Goal: Information Seeking & Learning: Find specific fact

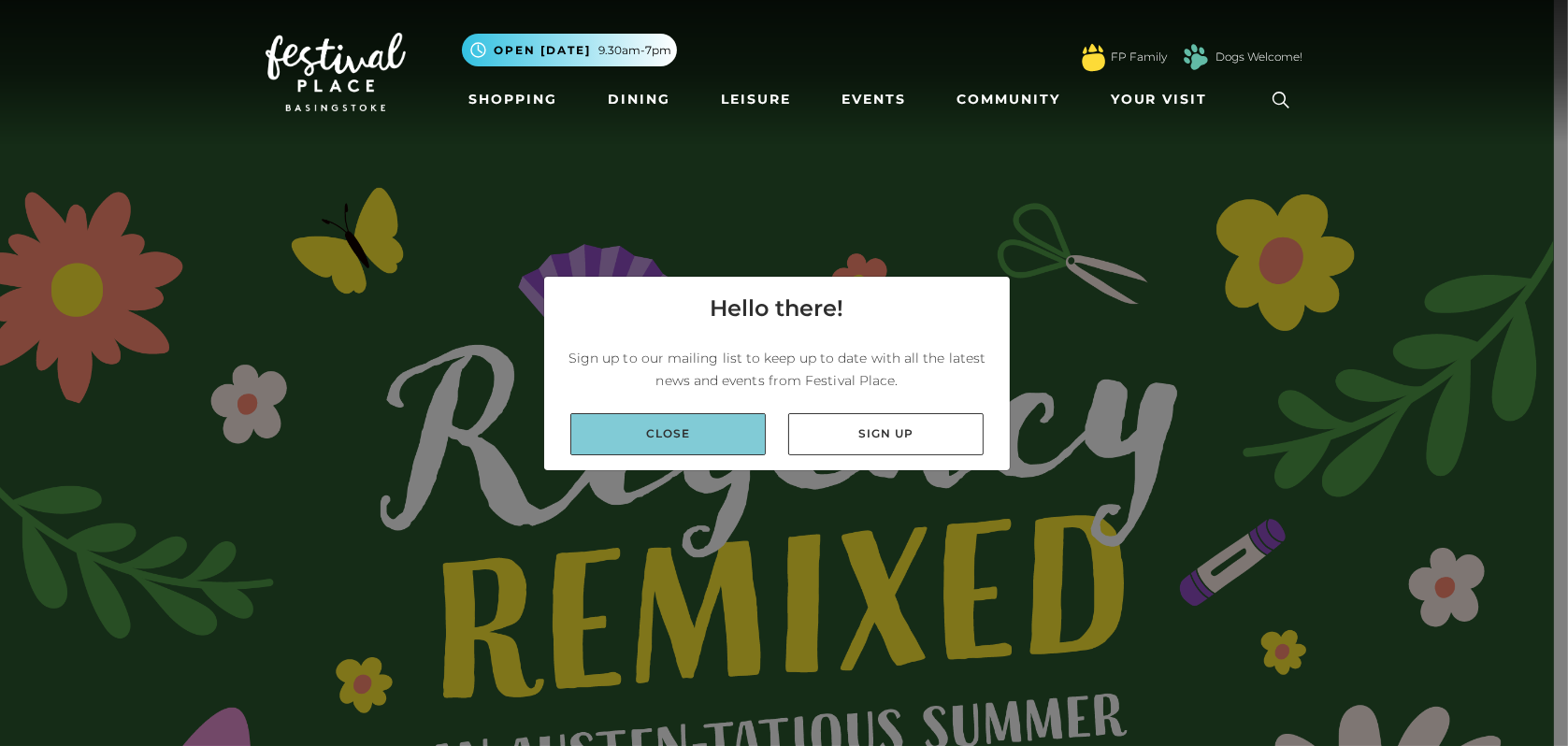
click at [716, 436] on link "Close" at bounding box center [668, 435] width 195 height 42
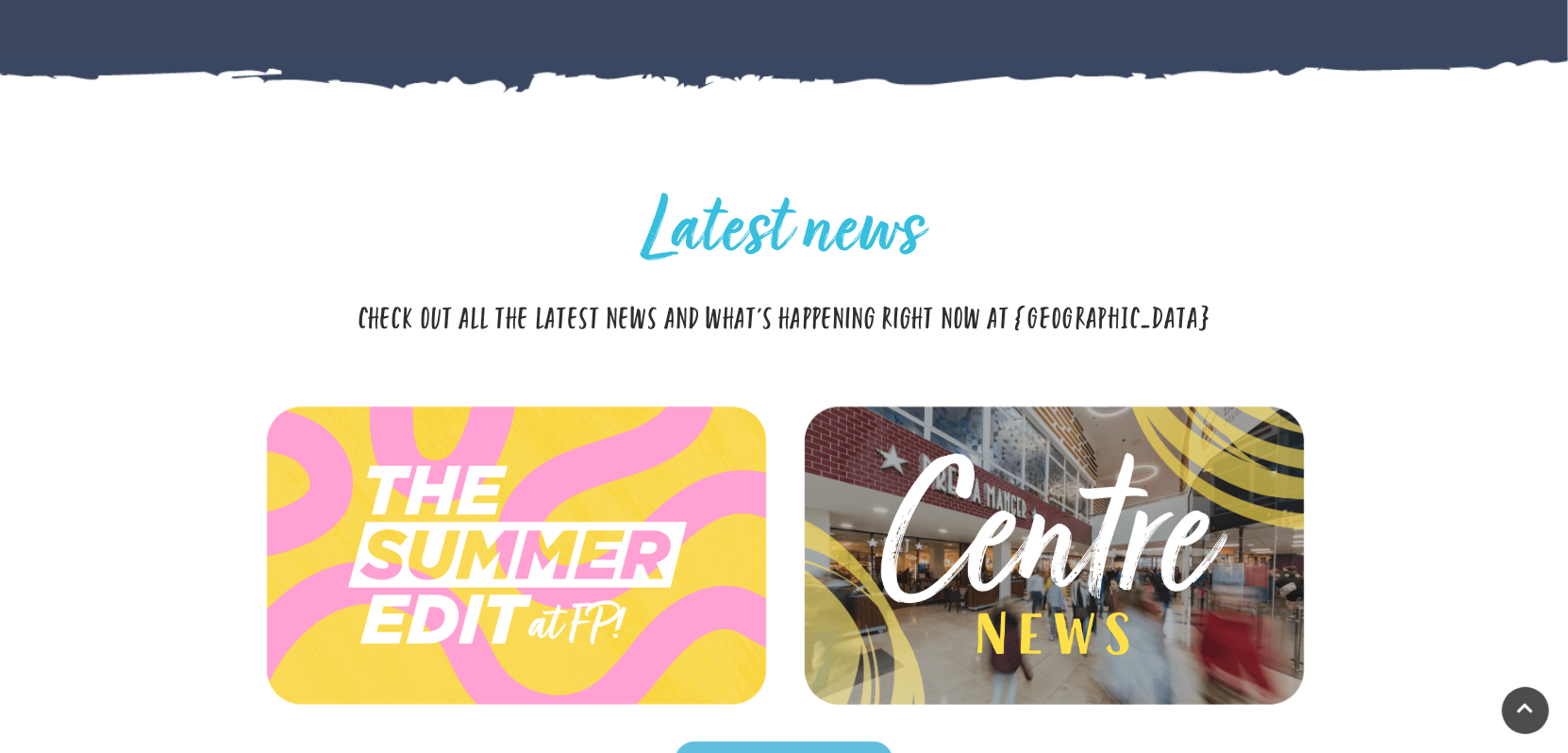
scroll to position [6004, 0]
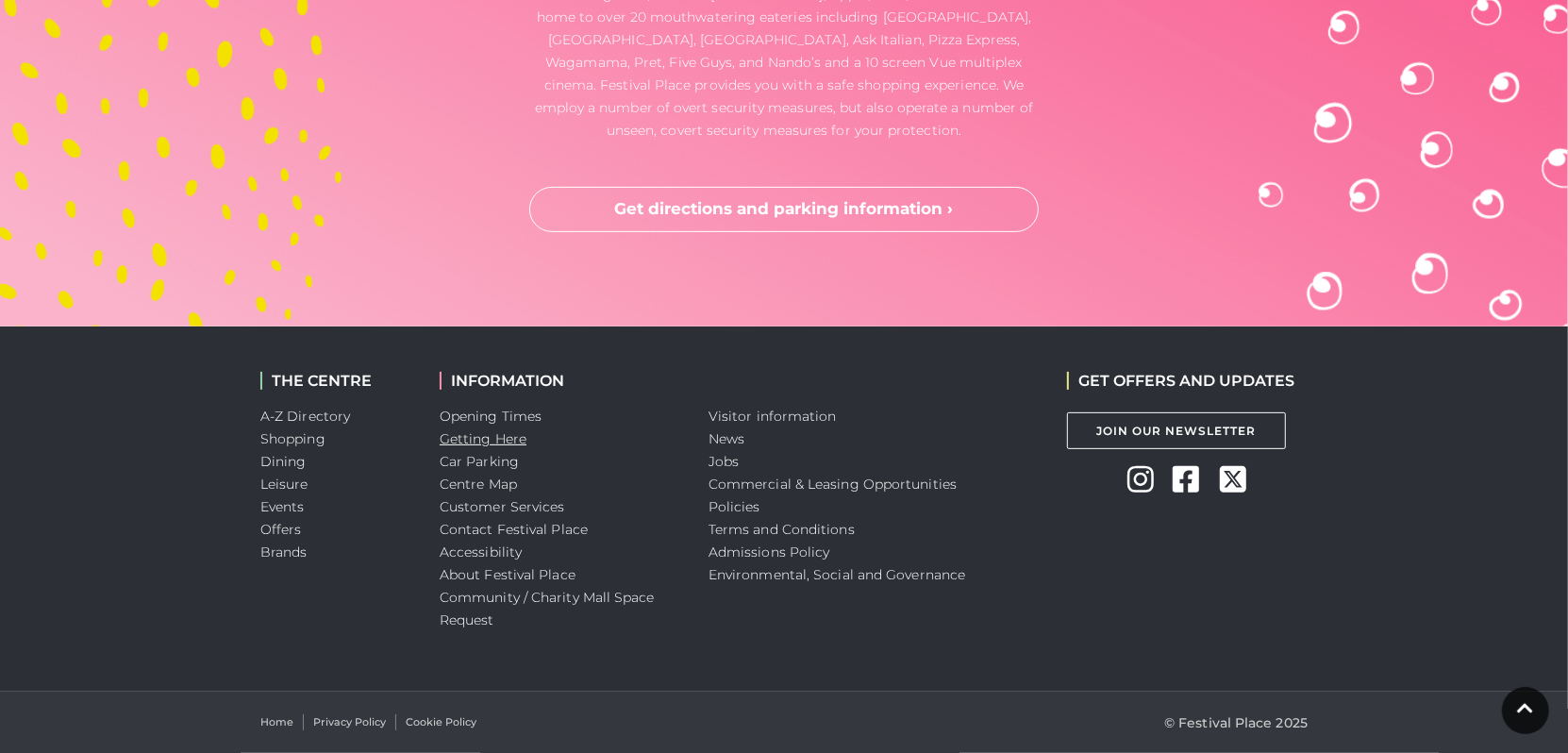
click at [522, 437] on link "Getting Here" at bounding box center [482, 438] width 86 height 16
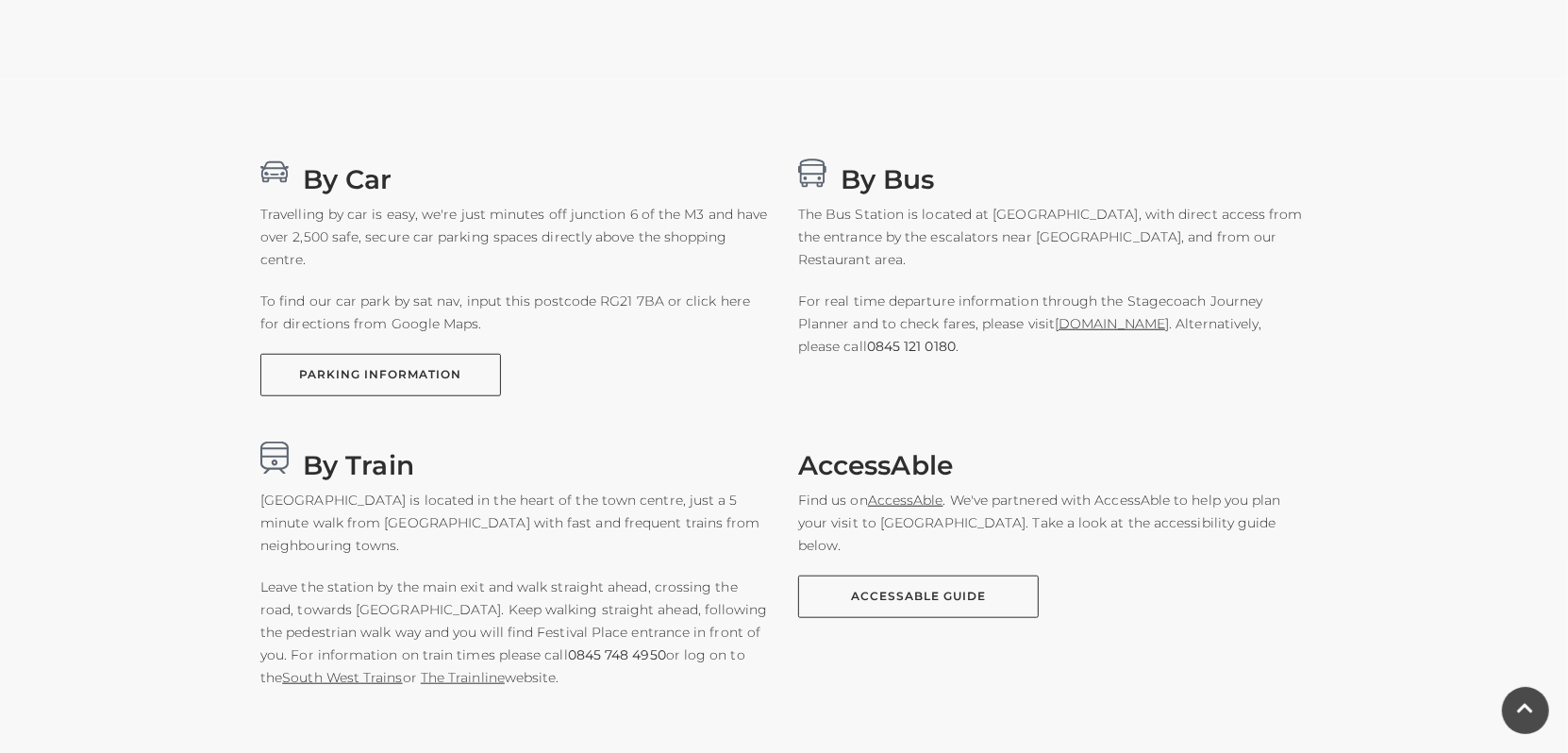
scroll to position [1132, 0]
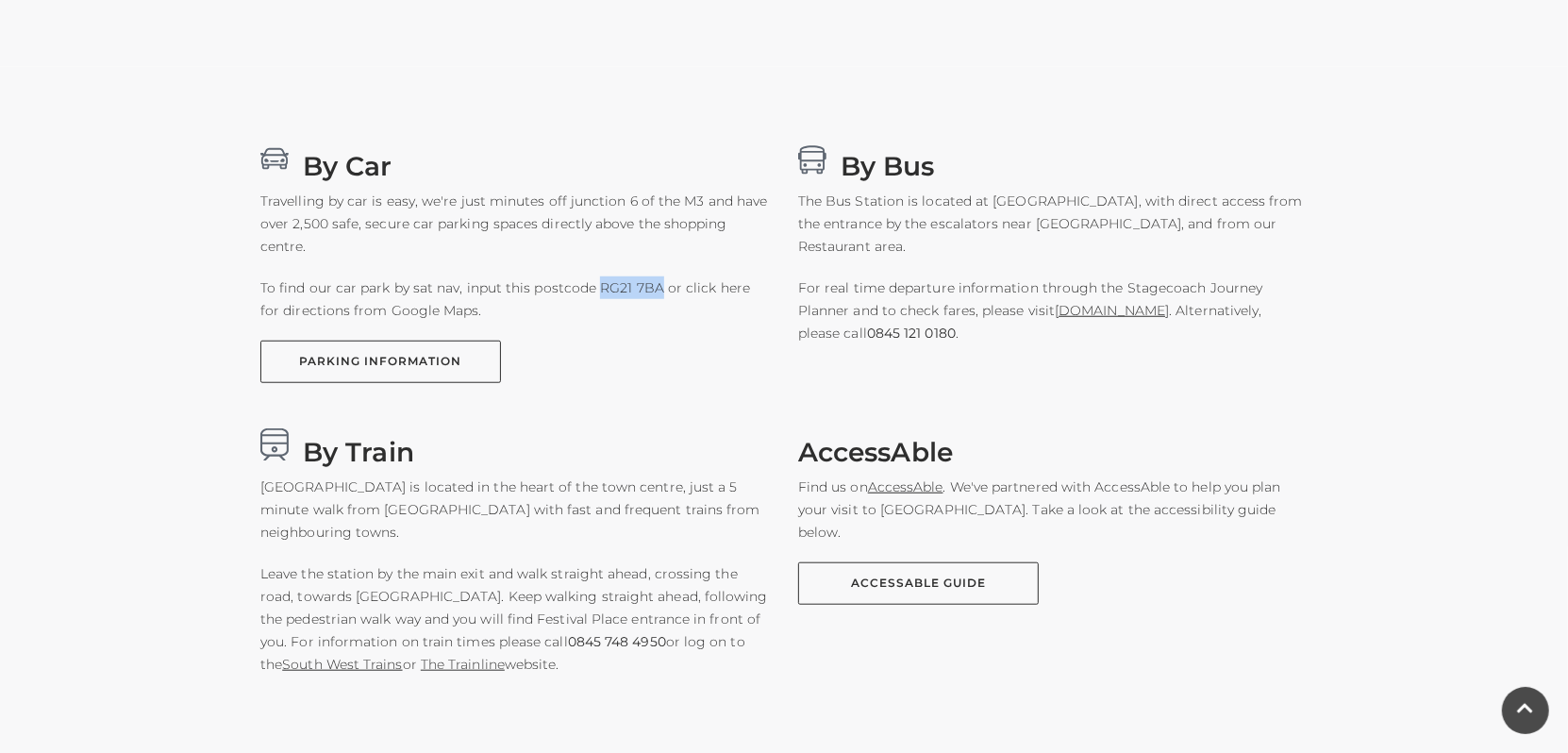
drag, startPoint x: 606, startPoint y: 286, endPoint x: 656, endPoint y: 288, distance: 50.0
click at [656, 288] on p "To find our car park by sat nav, input this postcode RG21 7BA or click here for…" at bounding box center [514, 299] width 509 height 46
copy p "RG21 7BA"
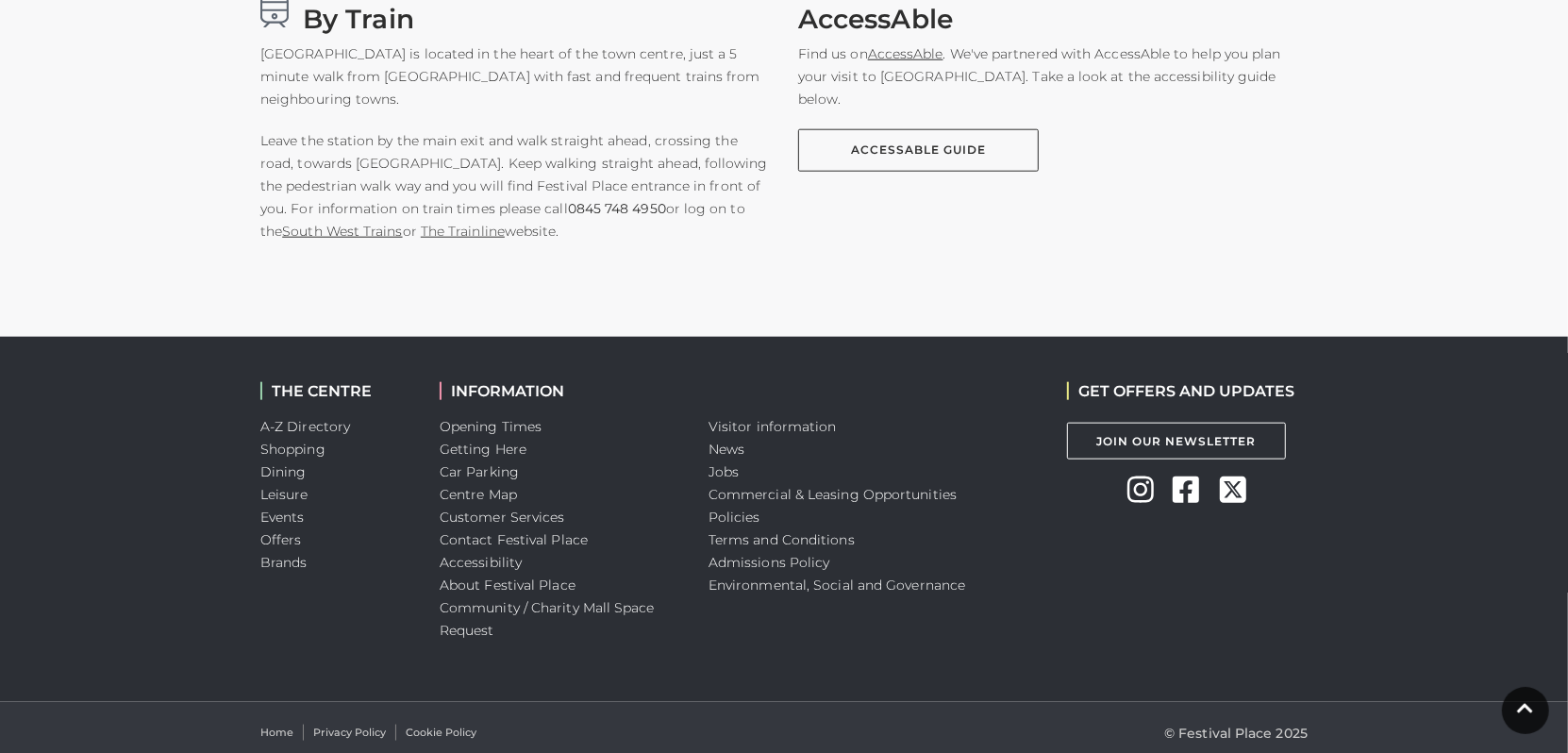
scroll to position [1575, 0]
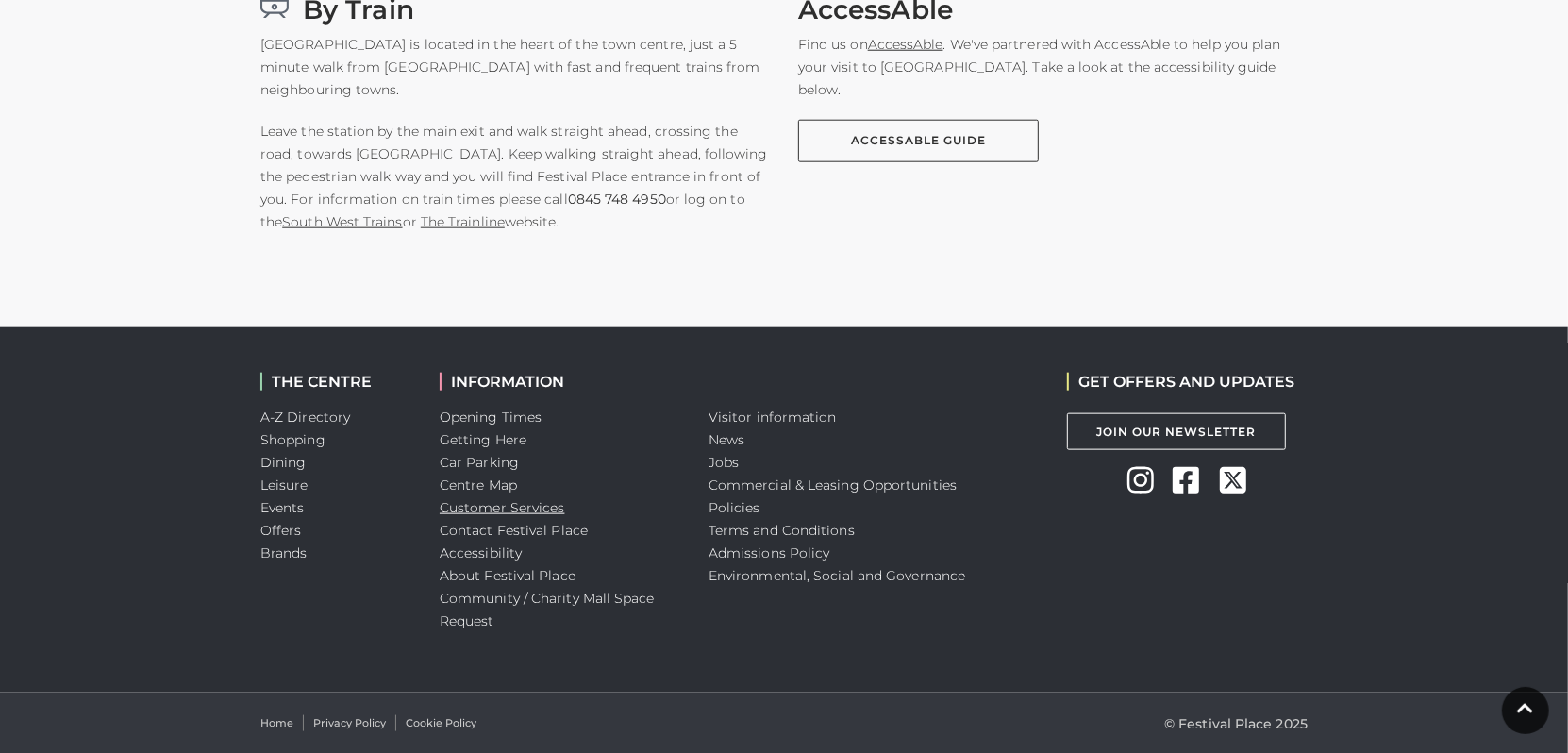
click at [491, 512] on link "Customer Services" at bounding box center [502, 507] width 125 height 16
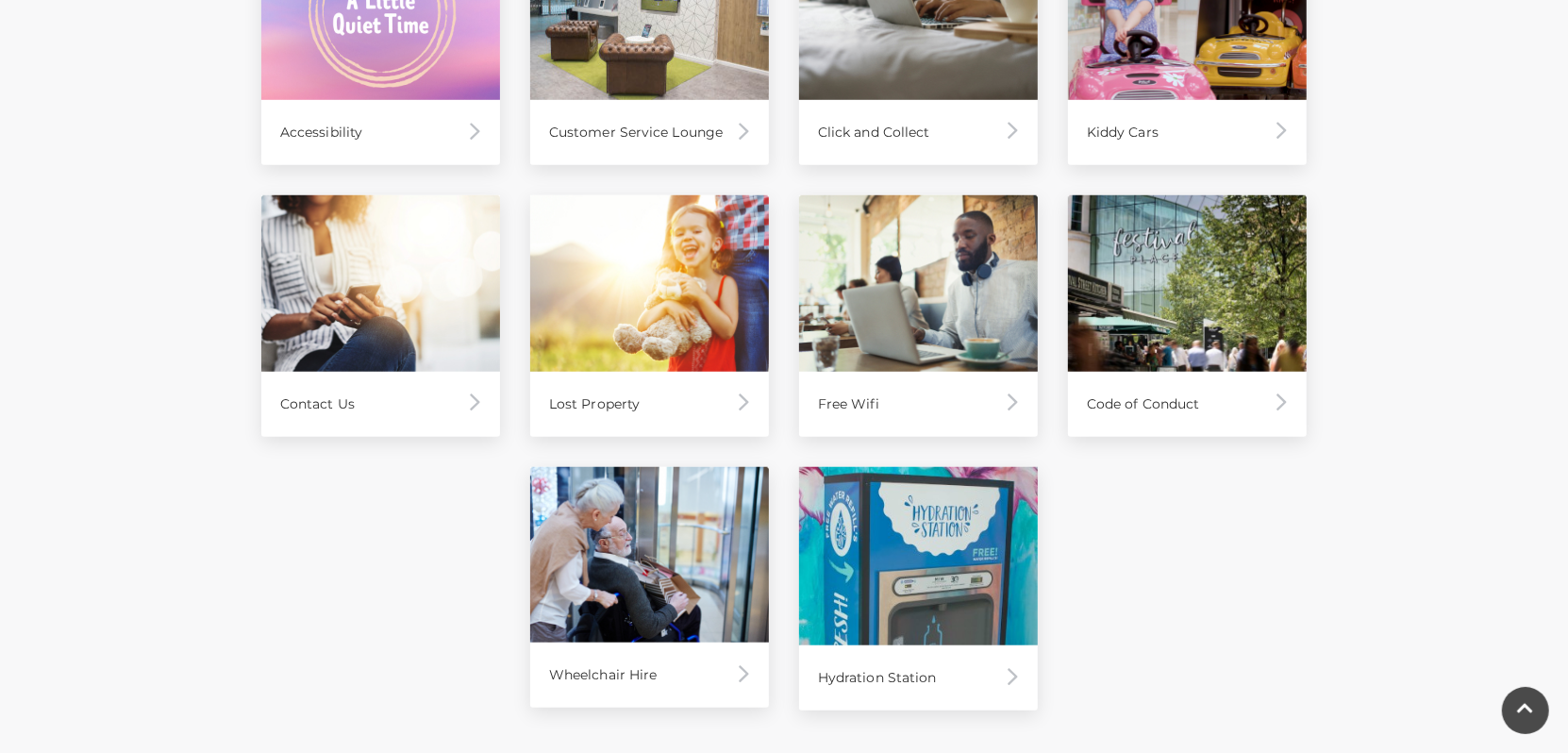
scroll to position [1044, 0]
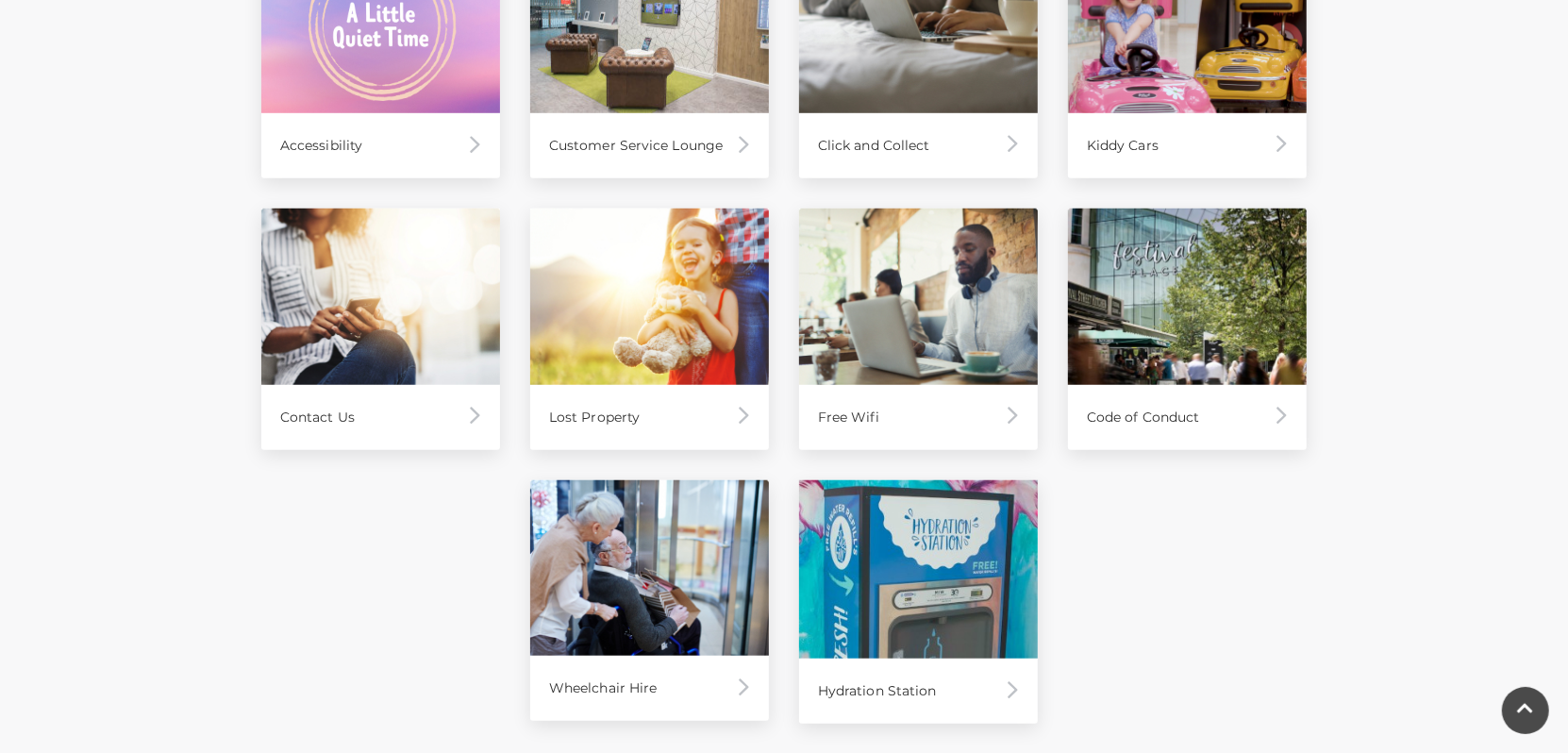
click at [472, 460] on div "Contact Us" at bounding box center [380, 329] width 269 height 272
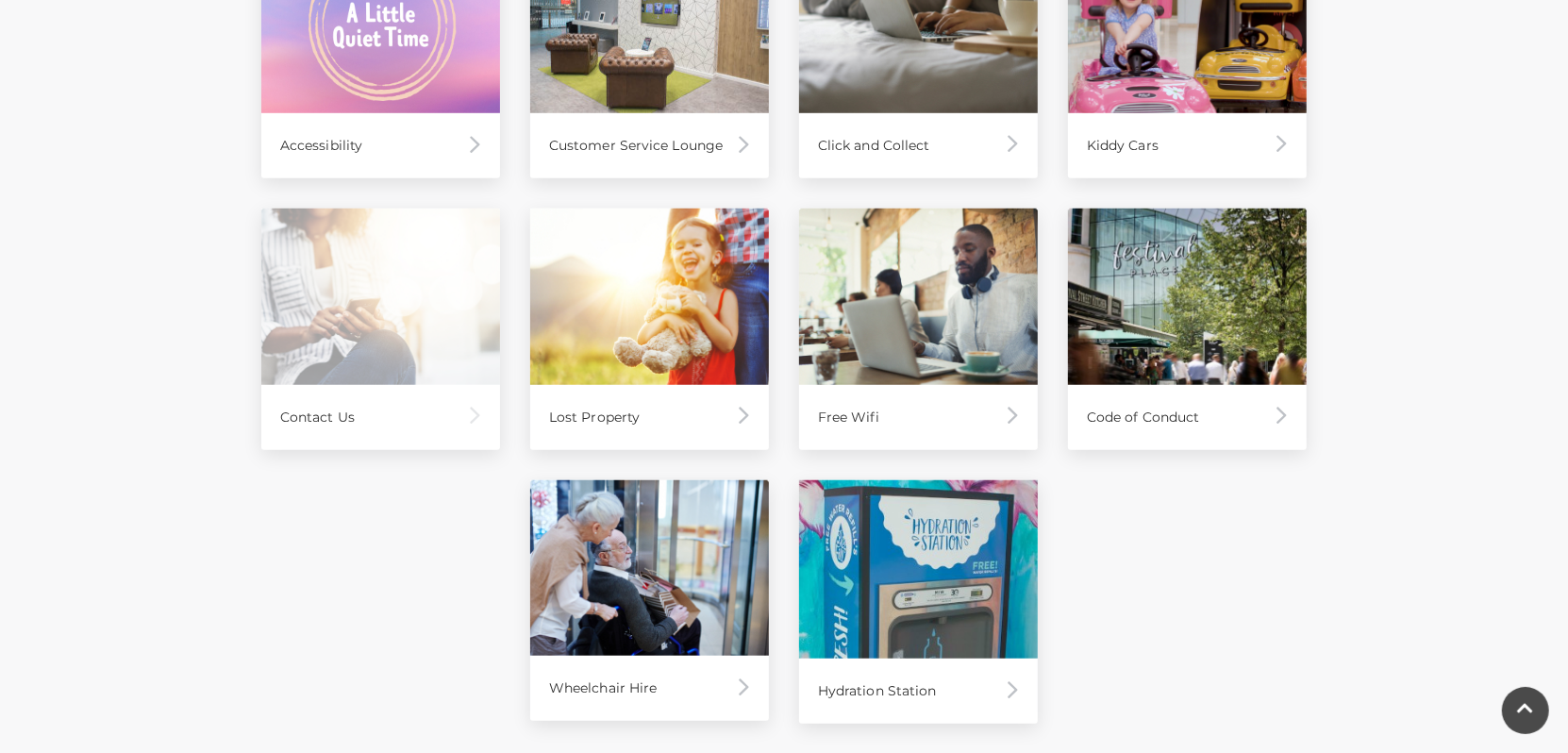
click at [456, 413] on div "Contact Us" at bounding box center [380, 417] width 239 height 65
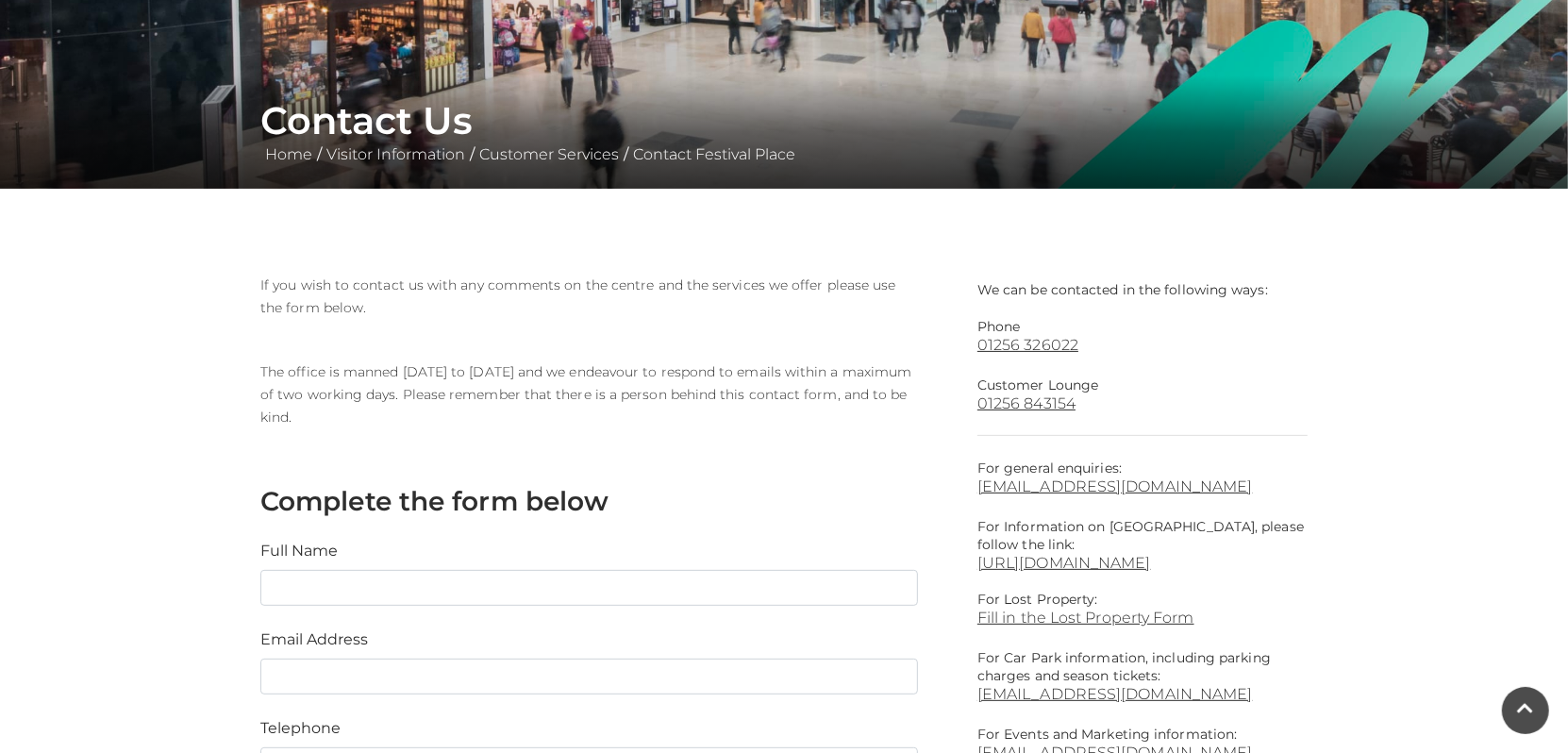
scroll to position [849, 0]
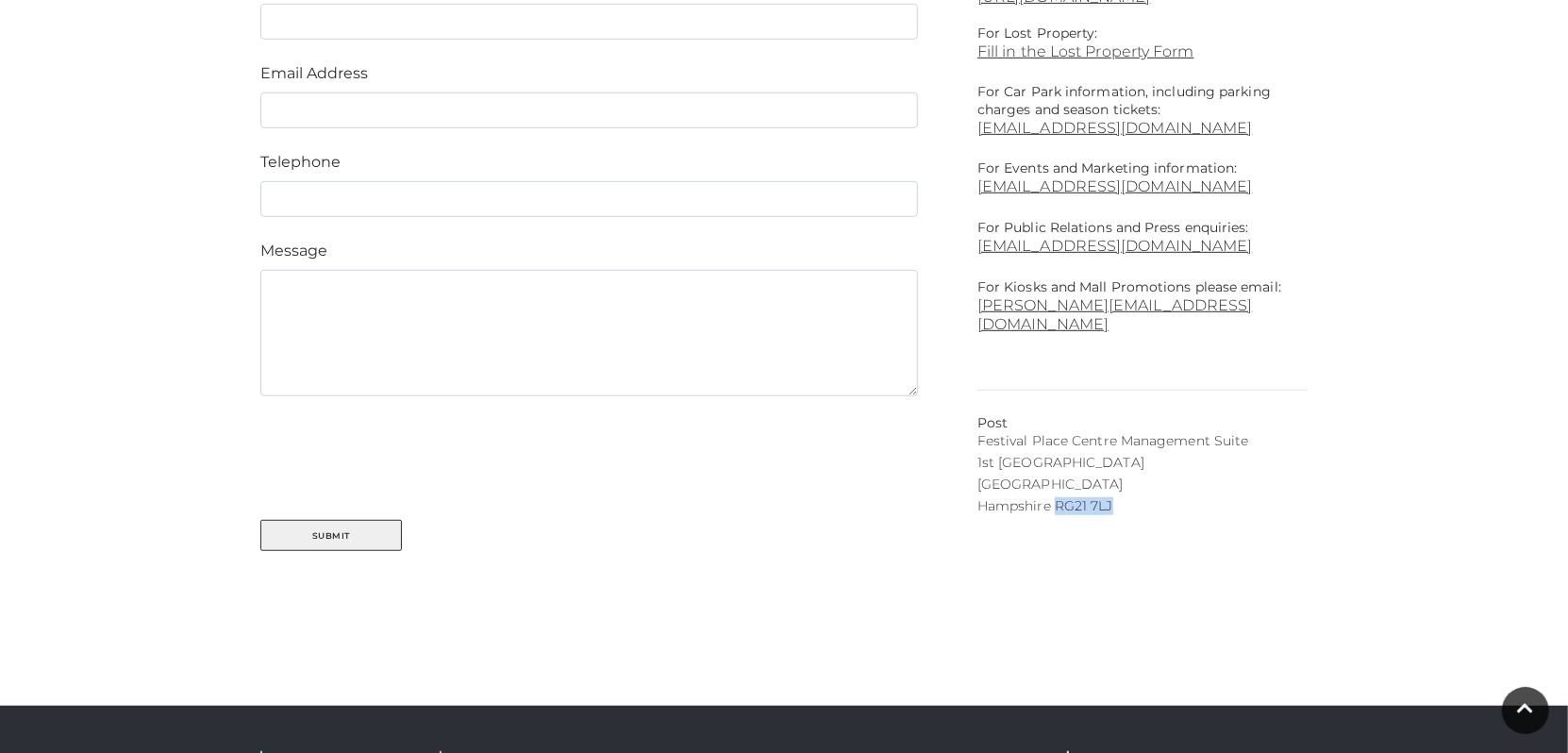
drag, startPoint x: 1094, startPoint y: 488, endPoint x: 1058, endPoint y: 488, distance: 36.0
click at [1058, 497] on p "Hampshire RG21 7LJ" at bounding box center [1142, 506] width 330 height 17
copy p "RG21 7LJ"
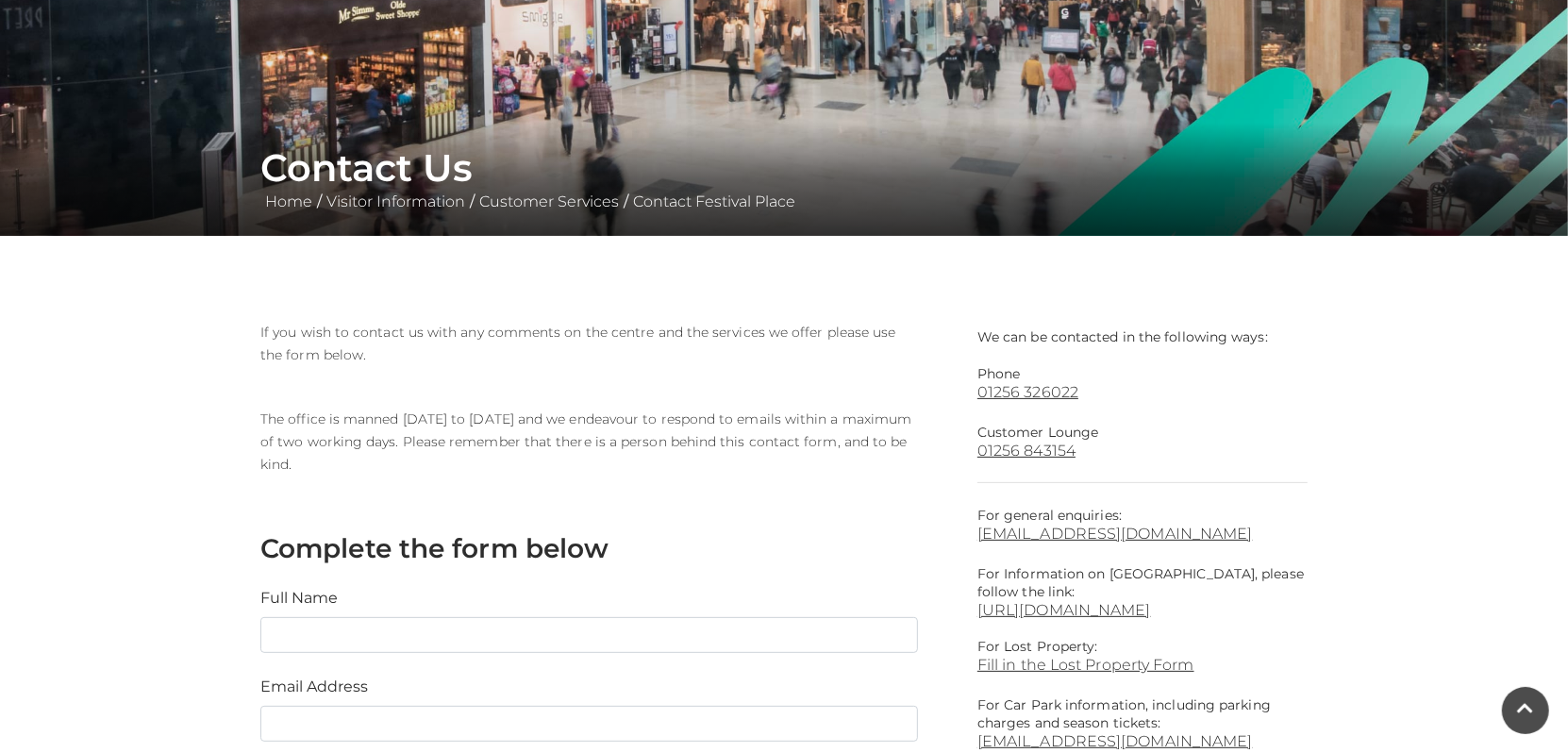
scroll to position [0, 0]
